Goal: Task Accomplishment & Management: Use online tool/utility

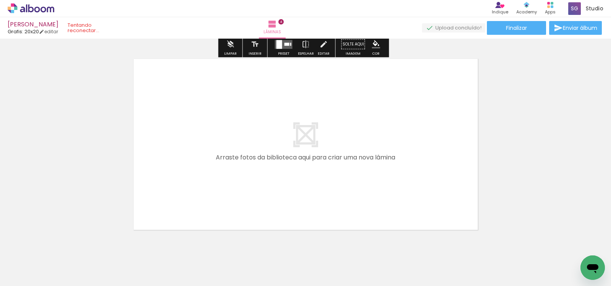
scroll to position [798, 0]
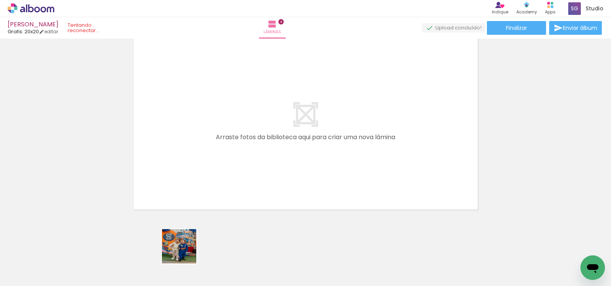
drag, startPoint x: 182, startPoint y: 265, endPoint x: 187, endPoint y: 191, distance: 73.4
click at [187, 191] on quentale-workspace at bounding box center [305, 143] width 611 height 286
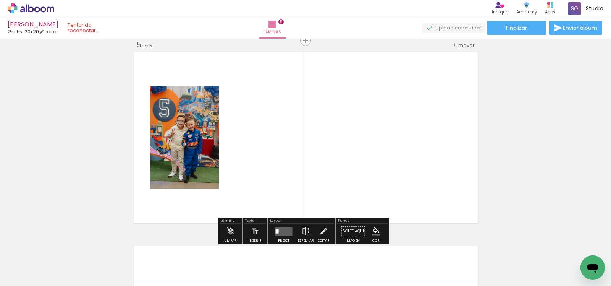
scroll to position [784, 0]
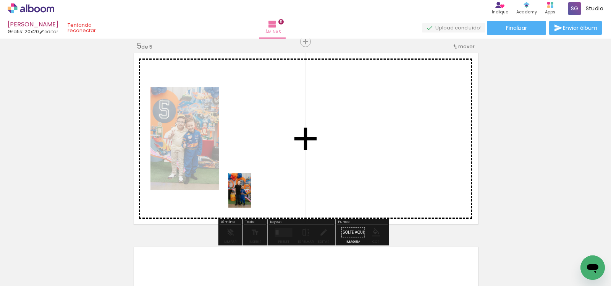
drag, startPoint x: 273, startPoint y: 269, endPoint x: 251, endPoint y: 196, distance: 76.6
click at [251, 196] on quentale-workspace at bounding box center [305, 143] width 611 height 286
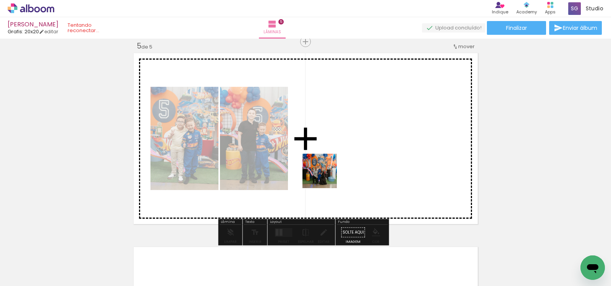
drag, startPoint x: 237, startPoint y: 260, endPoint x: 326, endPoint y: 176, distance: 122.0
click at [326, 176] on quentale-workspace at bounding box center [305, 143] width 611 height 286
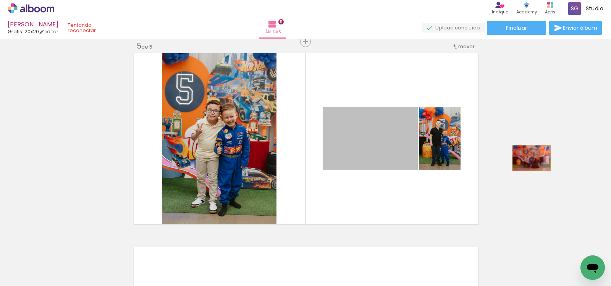
drag, startPoint x: 362, startPoint y: 155, endPoint x: 528, endPoint y: 158, distance: 165.7
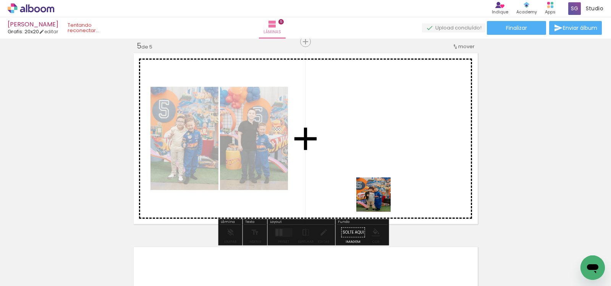
drag, startPoint x: 401, startPoint y: 271, endPoint x: 375, endPoint y: 196, distance: 79.9
click at [373, 185] on quentale-workspace at bounding box center [305, 143] width 611 height 286
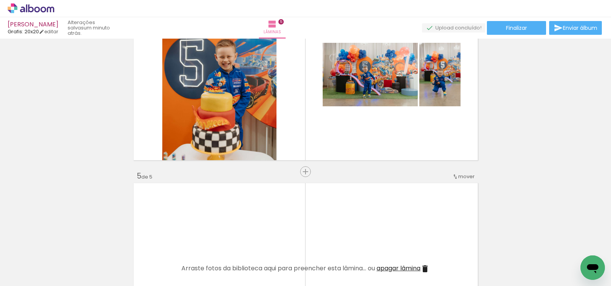
scroll to position [393, 0]
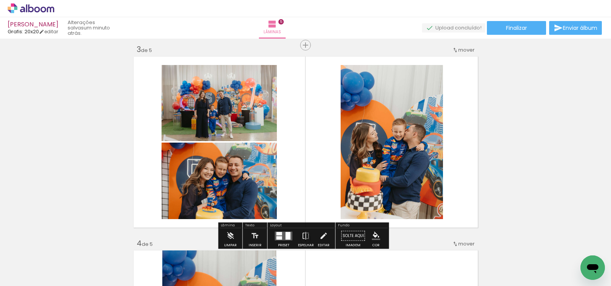
click at [515, 144] on div "Inserir lâmina 1 de 5 Inserir lâmina 2 de 5 Inserir lâmina 3 de 5 Inserir lâmin…" at bounding box center [305, 229] width 611 height 1162
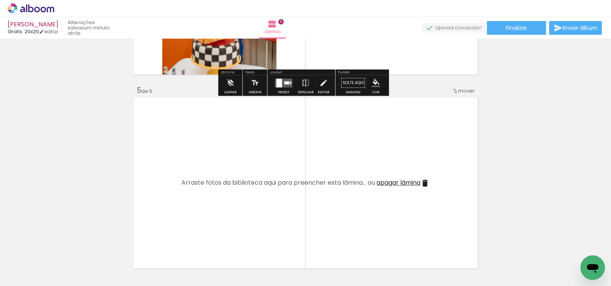
scroll to position [767, 0]
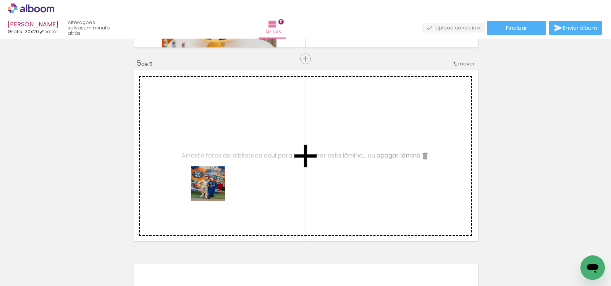
drag, startPoint x: 188, startPoint y: 260, endPoint x: 215, endPoint y: 184, distance: 81.0
click at [215, 184] on quentale-workspace at bounding box center [305, 143] width 611 height 286
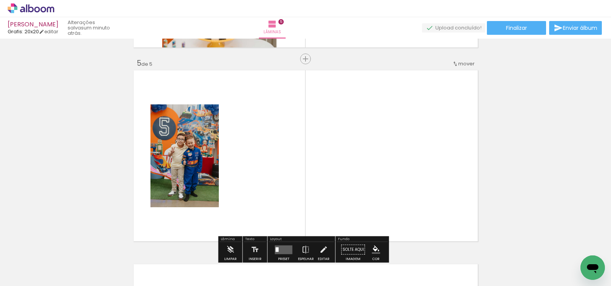
drag, startPoint x: 263, startPoint y: 257, endPoint x: 290, endPoint y: 211, distance: 52.8
click at [281, 195] on quentale-workspace at bounding box center [305, 143] width 611 height 286
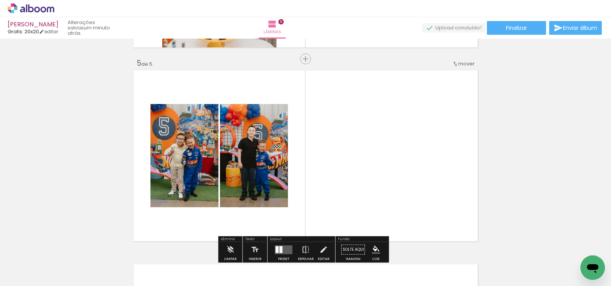
drag, startPoint x: 395, startPoint y: 268, endPoint x: 384, endPoint y: 183, distance: 85.5
click at [384, 183] on quentale-workspace at bounding box center [305, 143] width 611 height 286
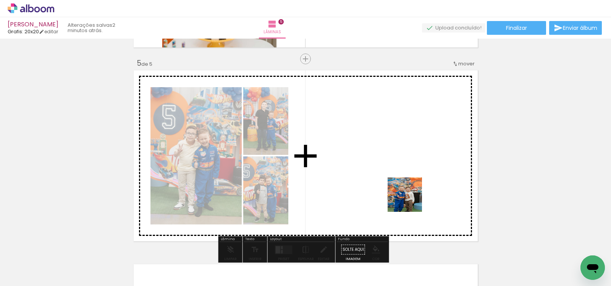
drag, startPoint x: 439, startPoint y: 259, endPoint x: 409, endPoint y: 197, distance: 68.3
click at [409, 197] on quentale-workspace at bounding box center [305, 143] width 611 height 286
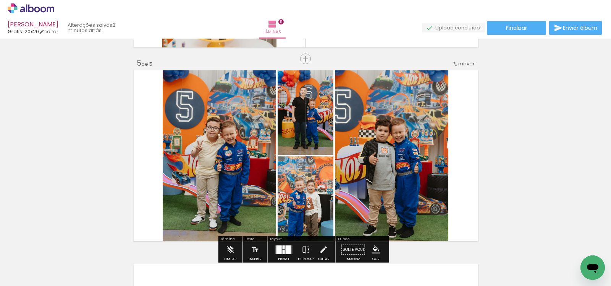
scroll to position [0, 547]
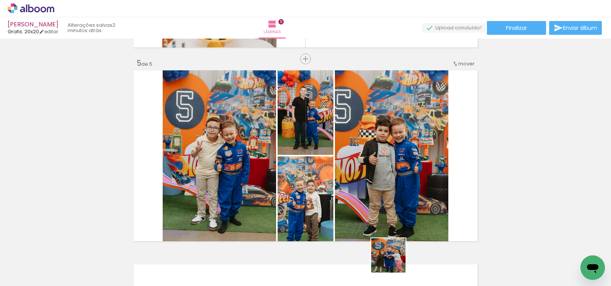
drag, startPoint x: 394, startPoint y: 263, endPoint x: 392, endPoint y: 192, distance: 70.7
click at [392, 192] on quentale-workspace at bounding box center [305, 143] width 611 height 286
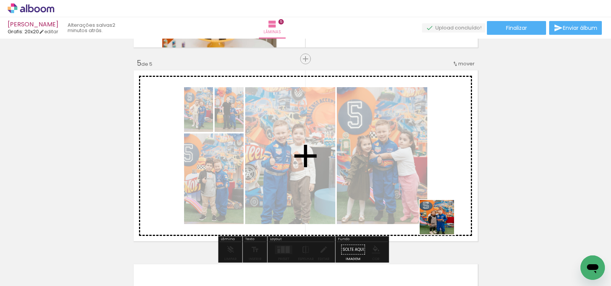
drag, startPoint x: 464, startPoint y: 250, endPoint x: 410, endPoint y: 232, distance: 56.6
click at [408, 178] on quentale-workspace at bounding box center [305, 143] width 611 height 286
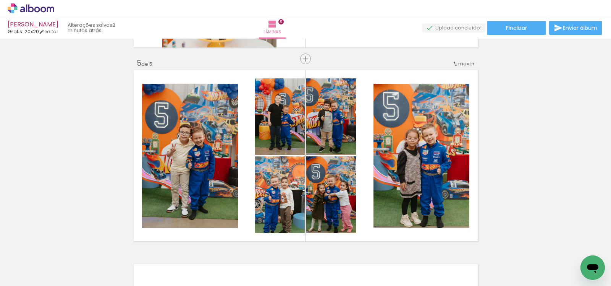
scroll to position [0, 860]
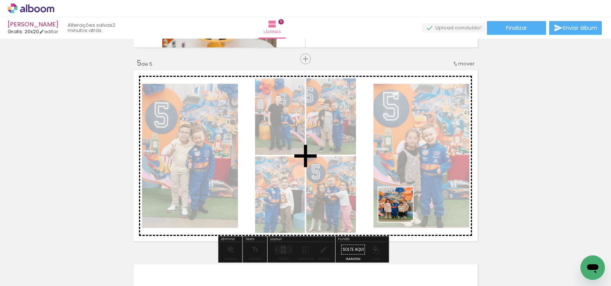
drag, startPoint x: 419, startPoint y: 262, endPoint x: 396, endPoint y: 179, distance: 86.0
click at [396, 179] on quentale-workspace at bounding box center [305, 143] width 611 height 286
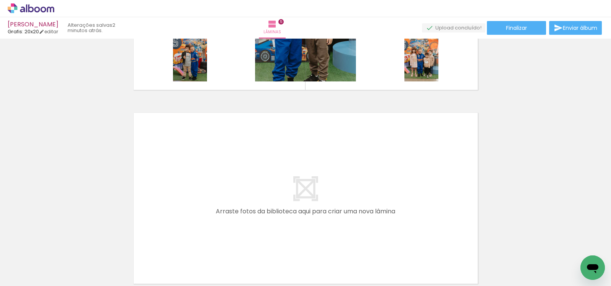
scroll to position [0, 353]
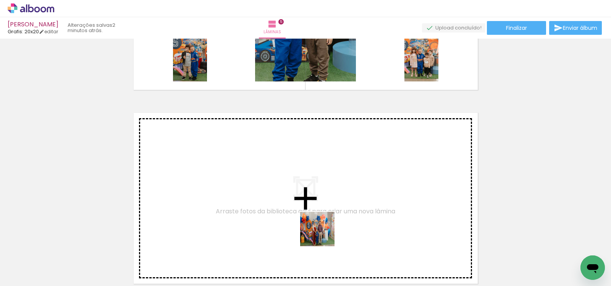
drag, startPoint x: 326, startPoint y: 269, endPoint x: 321, endPoint y: 205, distance: 64.3
click at [321, 205] on quentale-workspace at bounding box center [305, 143] width 611 height 286
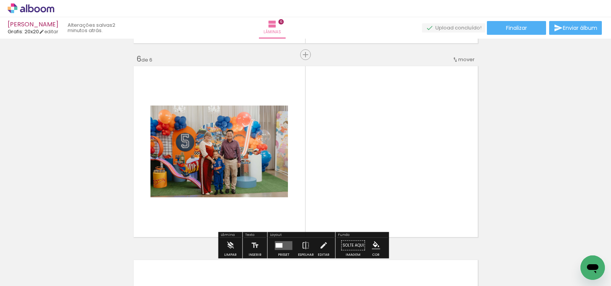
scroll to position [977, 0]
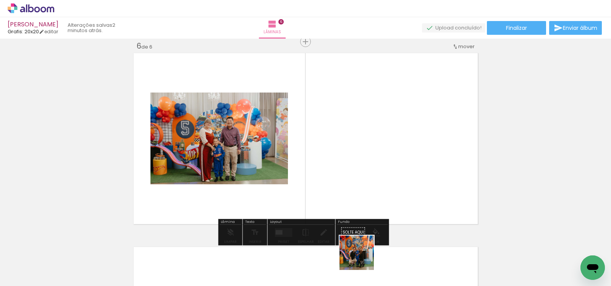
drag, startPoint x: 361, startPoint y: 268, endPoint x: 371, endPoint y: 218, distance: 50.6
click at [364, 183] on quentale-workspace at bounding box center [305, 143] width 611 height 286
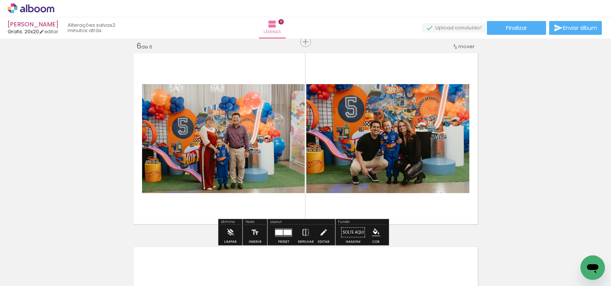
scroll to position [0, 496]
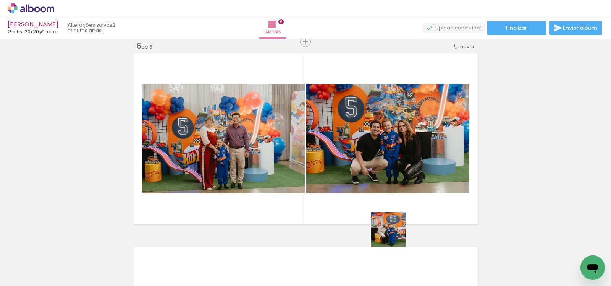
drag, startPoint x: 398, startPoint y: 266, endPoint x: 390, endPoint y: 187, distance: 79.0
click at [390, 187] on quentale-workspace at bounding box center [305, 143] width 611 height 286
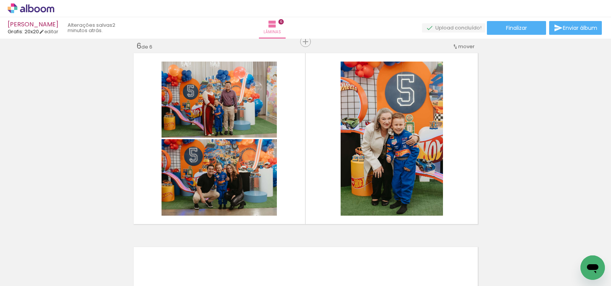
scroll to position [0, 1012]
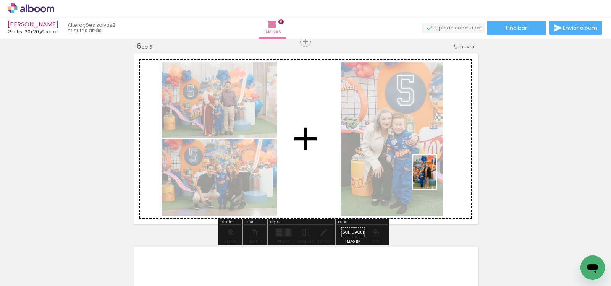
drag, startPoint x: 519, startPoint y: 267, endPoint x: 424, endPoint y: 167, distance: 138.0
click at [424, 167] on quentale-workspace at bounding box center [305, 143] width 611 height 286
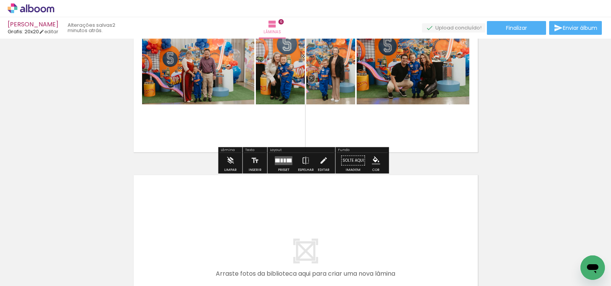
scroll to position [1118, 0]
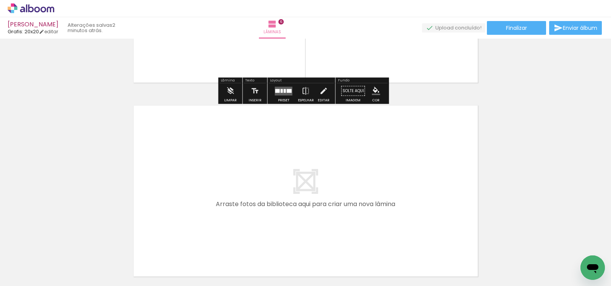
drag, startPoint x: 398, startPoint y: 262, endPoint x: 375, endPoint y: 204, distance: 62.4
click at [375, 204] on quentale-workspace at bounding box center [305, 143] width 611 height 286
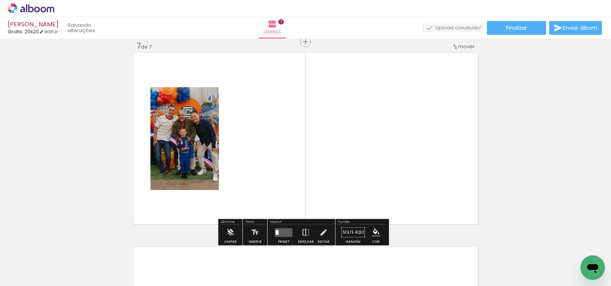
scroll to position [1171, 0]
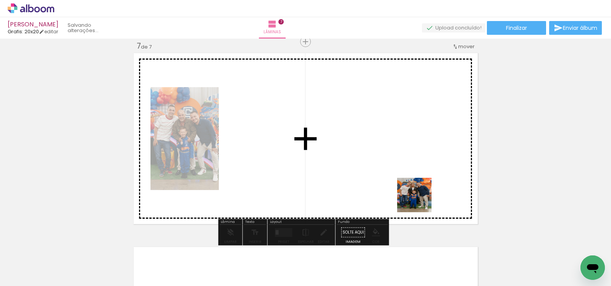
drag, startPoint x: 436, startPoint y: 260, endPoint x: 420, endPoint y: 201, distance: 61.0
click at [411, 180] on quentale-workspace at bounding box center [305, 143] width 611 height 286
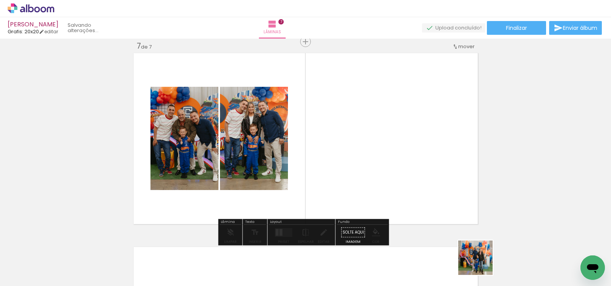
drag, startPoint x: 483, startPoint y: 266, endPoint x: 378, endPoint y: 144, distance: 161.1
click at [378, 144] on quentale-workspace at bounding box center [305, 143] width 611 height 286
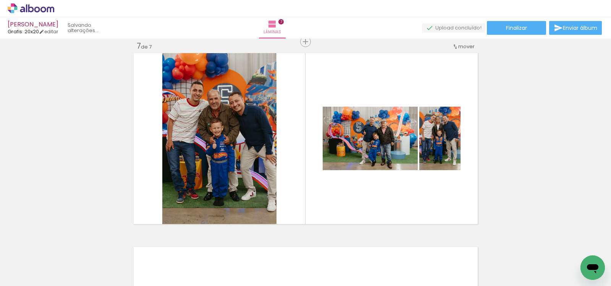
scroll to position [0, 340]
drag, startPoint x: 248, startPoint y: 270, endPoint x: 268, endPoint y: 182, distance: 90.1
click at [268, 182] on quentale-workspace at bounding box center [305, 143] width 611 height 286
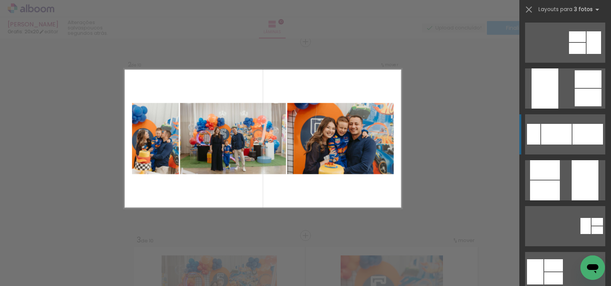
scroll to position [184, 0]
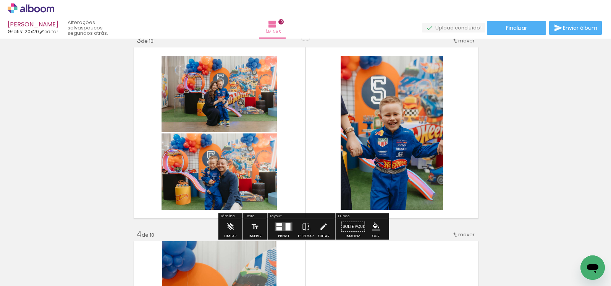
scroll to position [409, 0]
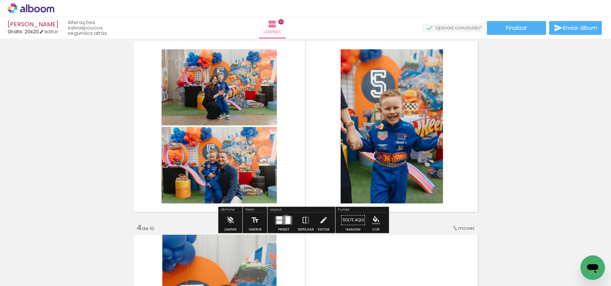
click at [286, 219] on div at bounding box center [288, 220] width 5 height 8
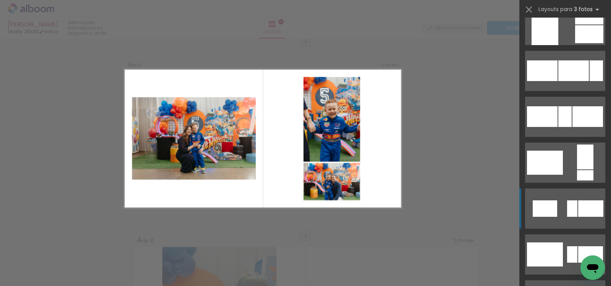
scroll to position [687, 0]
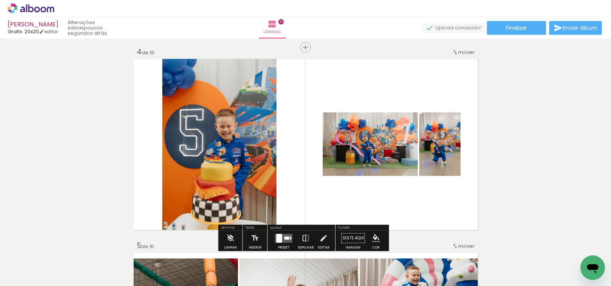
scroll to position [629, 0]
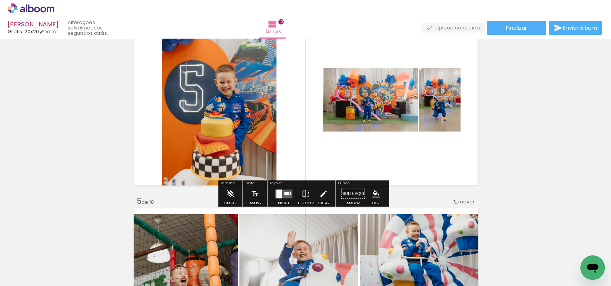
click at [291, 190] on div at bounding box center [283, 193] width 21 height 15
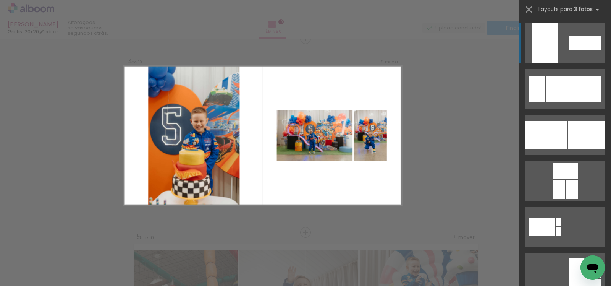
scroll to position [590, 0]
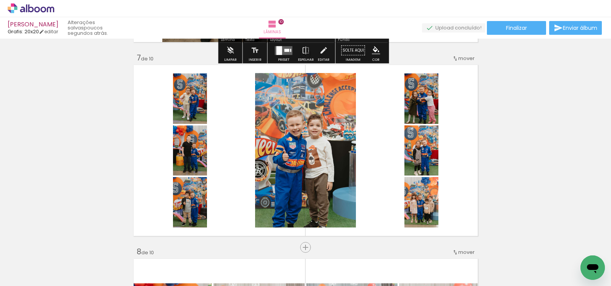
scroll to position [1167, 0]
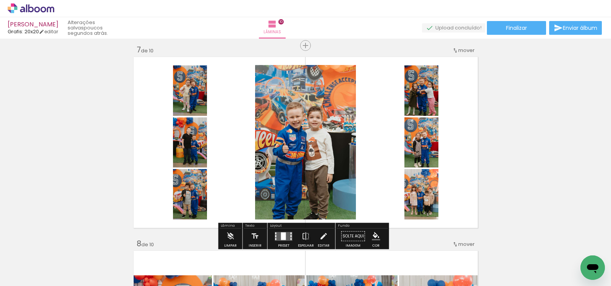
click at [284, 231] on div at bounding box center [283, 235] width 21 height 15
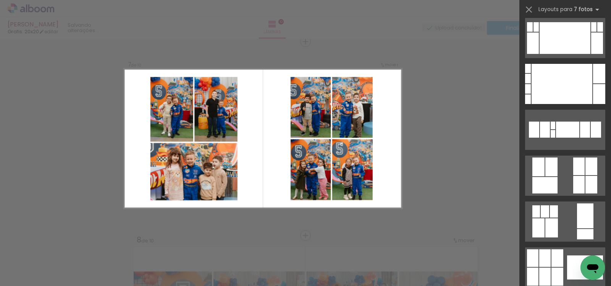
scroll to position [772, 0]
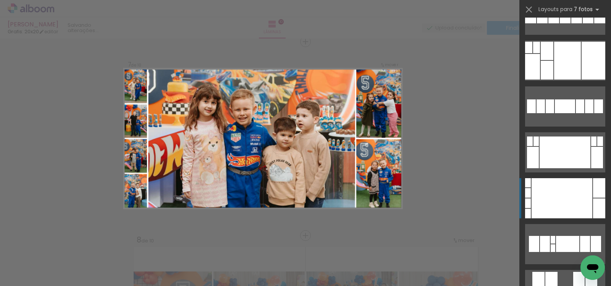
scroll to position [807, 0]
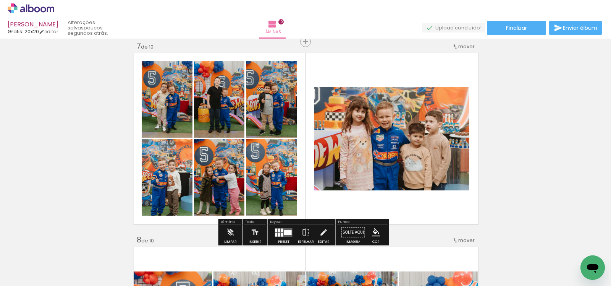
click at [278, 232] on div at bounding box center [279, 234] width 2 height 4
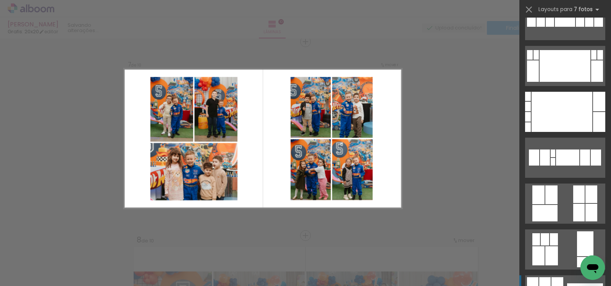
scroll to position [768, 0]
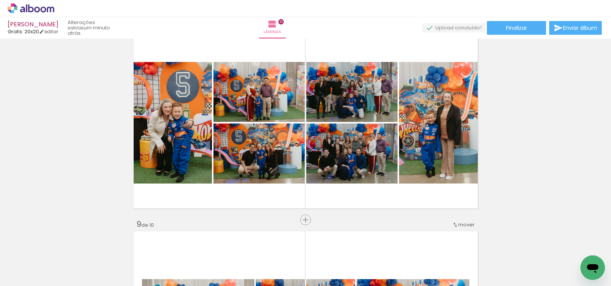
scroll to position [1378, 0]
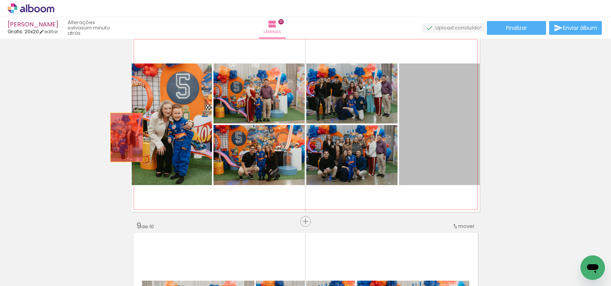
drag, startPoint x: 438, startPoint y: 137, endPoint x: 123, endPoint y: 137, distance: 315.3
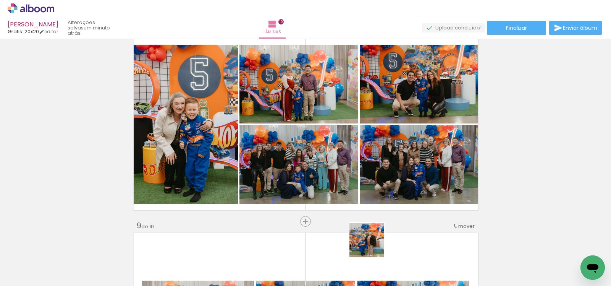
drag, startPoint x: 372, startPoint y: 245, endPoint x: 383, endPoint y: 155, distance: 91.1
click at [383, 155] on quentale-workspace at bounding box center [305, 143] width 611 height 286
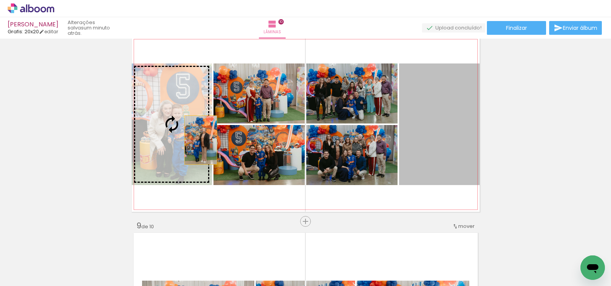
drag, startPoint x: 434, startPoint y: 144, endPoint x: 196, endPoint y: 140, distance: 237.9
click at [0, 0] on slot at bounding box center [0, 0] width 0 height 0
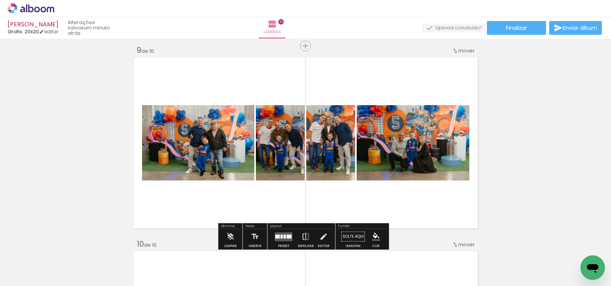
scroll to position [1561, 0]
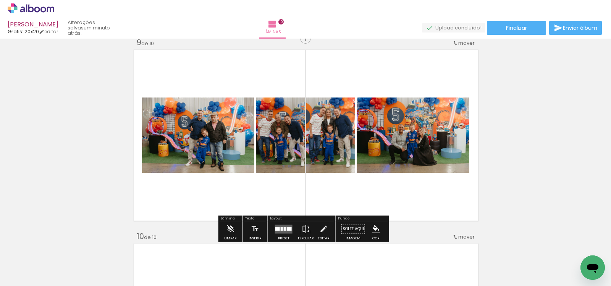
click at [279, 223] on div at bounding box center [283, 228] width 21 height 15
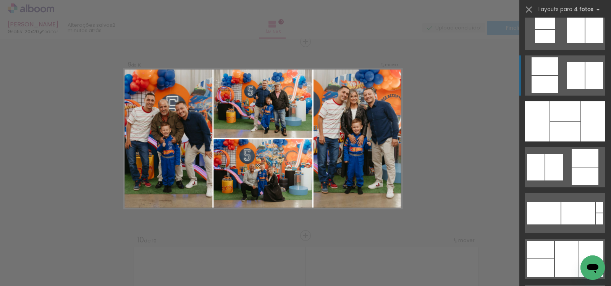
scroll to position [995, 0]
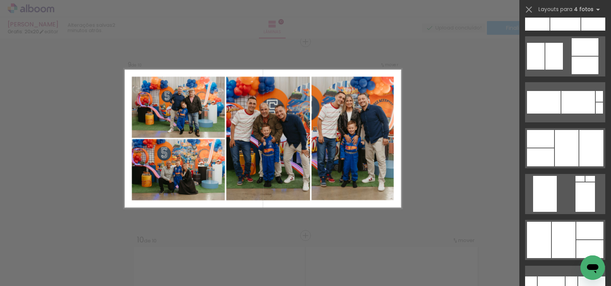
click at [555, 147] on div at bounding box center [567, 148] width 24 height 36
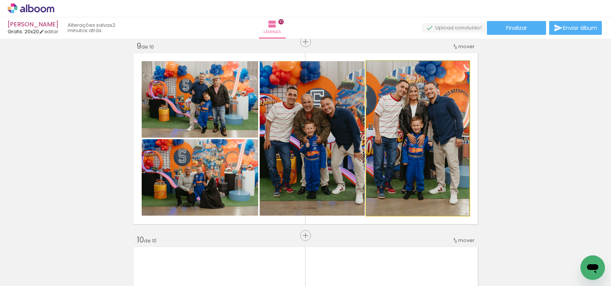
drag, startPoint x: 442, startPoint y: 149, endPoint x: 289, endPoint y: 142, distance: 153.2
click at [0, 0] on slot at bounding box center [0, 0] width 0 height 0
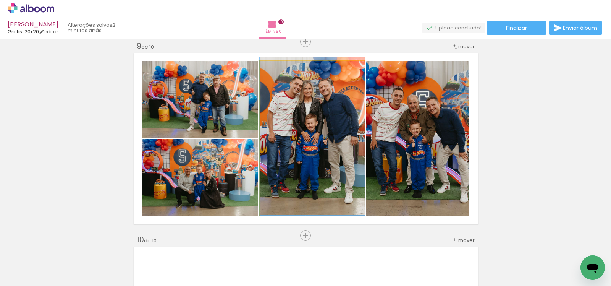
drag, startPoint x: 289, startPoint y: 142, endPoint x: 395, endPoint y: 137, distance: 105.5
click at [0, 0] on slot at bounding box center [0, 0] width 0 height 0
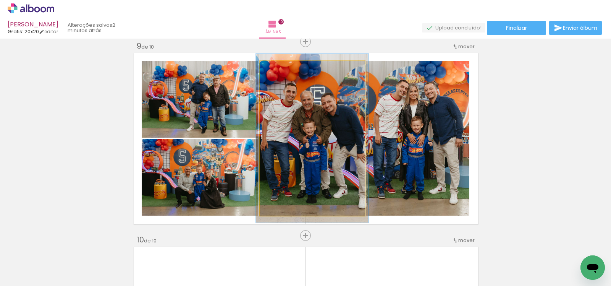
type paper-slider "107"
click at [277, 70] on div at bounding box center [279, 69] width 7 height 7
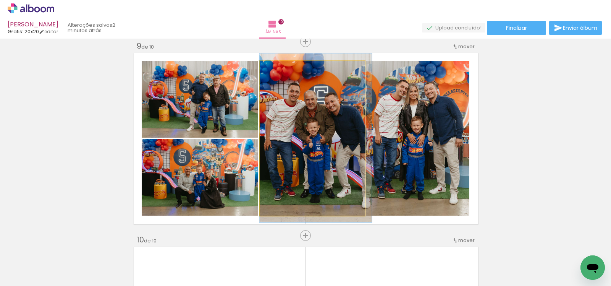
drag, startPoint x: 332, startPoint y: 98, endPoint x: 339, endPoint y: 98, distance: 6.5
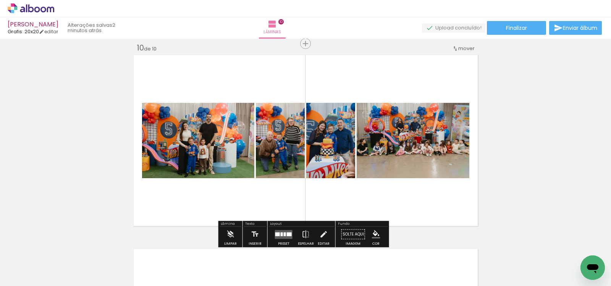
scroll to position [1788, 0]
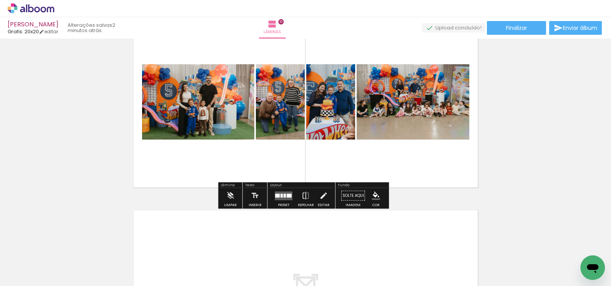
click at [281, 198] on quentale-layouter at bounding box center [284, 195] width 18 height 9
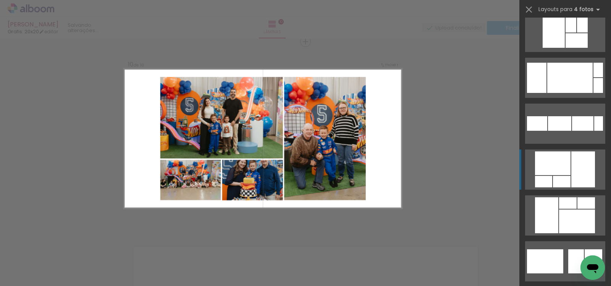
scroll to position [2896, 0]
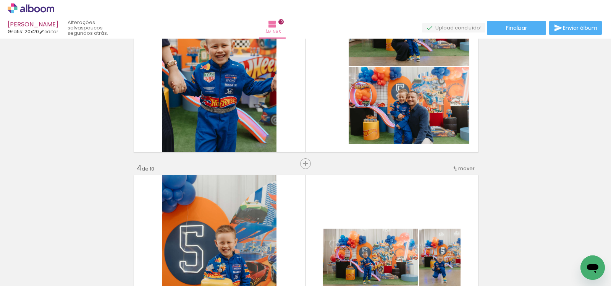
scroll to position [467, 0]
